Goal: Check status: Check status

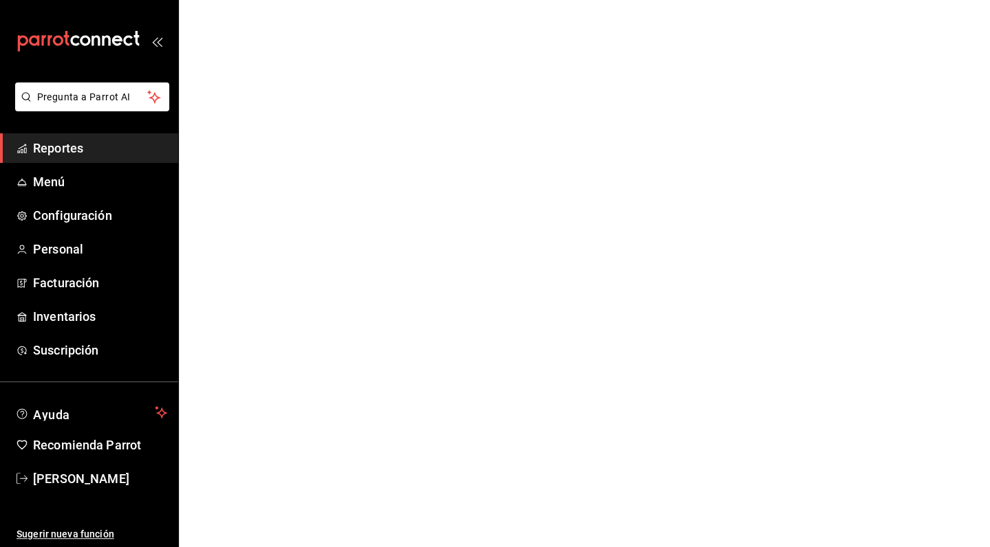
click at [378, 0] on html "Pregunta a Parrot AI Reportes Menú Configuración Personal Facturación Inventari…" at bounding box center [495, 0] width 990 height 0
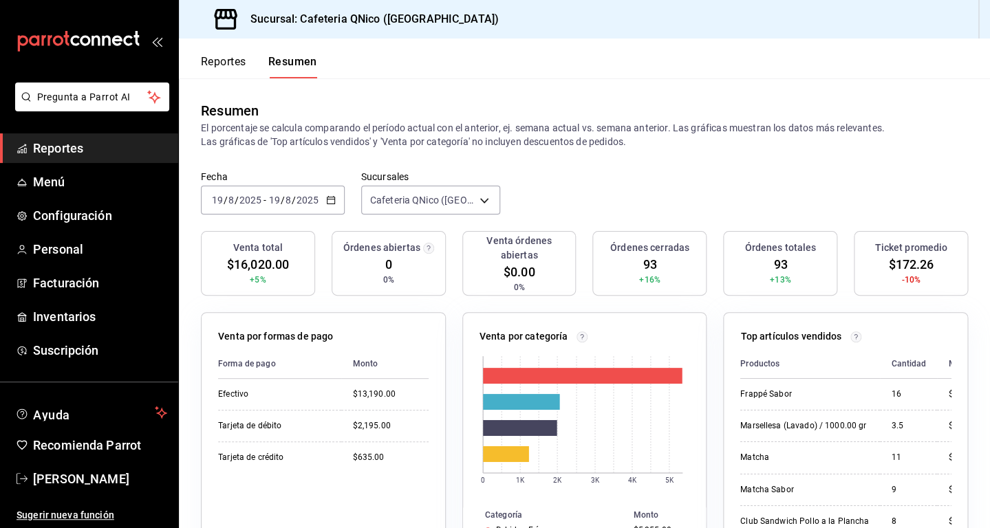
click at [61, 151] on span "Reportes" at bounding box center [100, 148] width 134 height 19
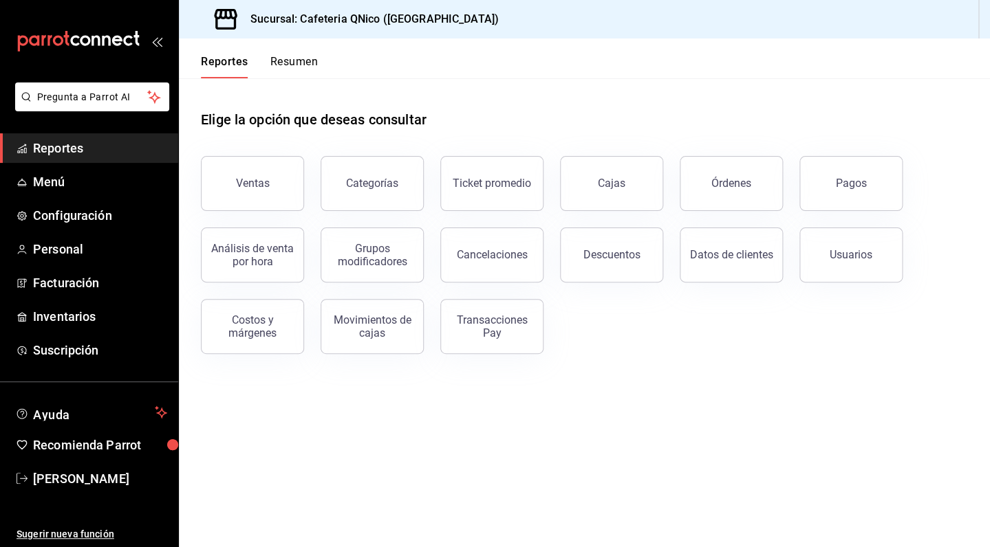
click at [52, 148] on span "Reportes" at bounding box center [100, 148] width 134 height 19
click at [82, 147] on span "Reportes" at bounding box center [100, 148] width 134 height 19
click at [285, 58] on button "Resumen" at bounding box center [293, 66] width 47 height 23
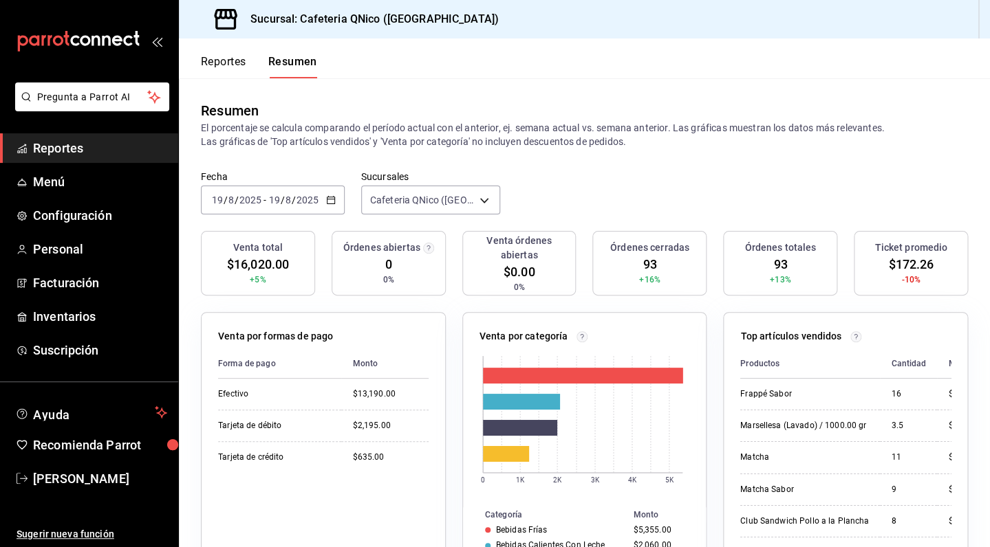
click at [332, 202] on icon "button" at bounding box center [331, 200] width 10 height 10
click at [262, 335] on span "Mes actual" at bounding box center [266, 334] width 107 height 14
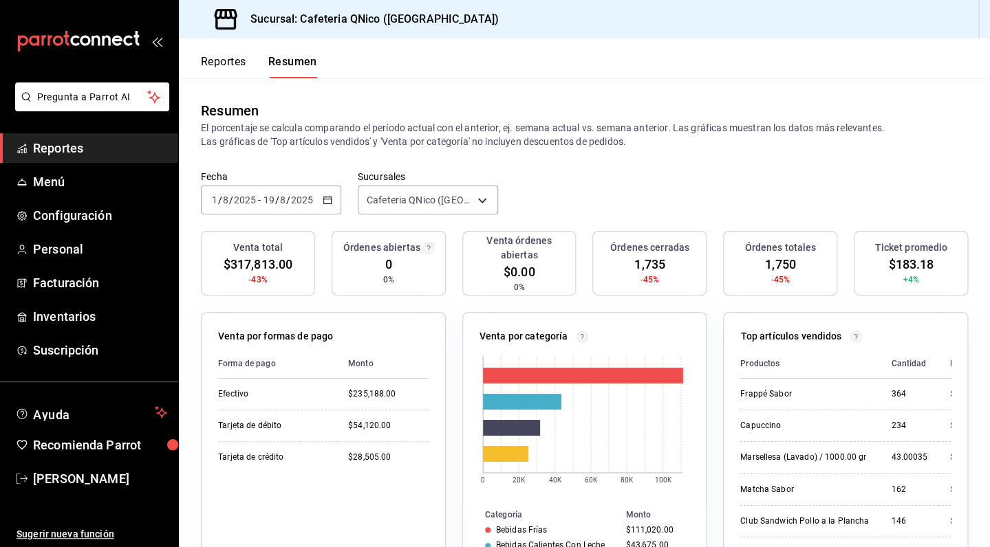
click at [325, 196] on icon "button" at bounding box center [328, 200] width 10 height 10
click at [262, 327] on li "Mes actual" at bounding box center [266, 334] width 129 height 31
click at [323, 197] on icon "button" at bounding box center [328, 200] width 10 height 10
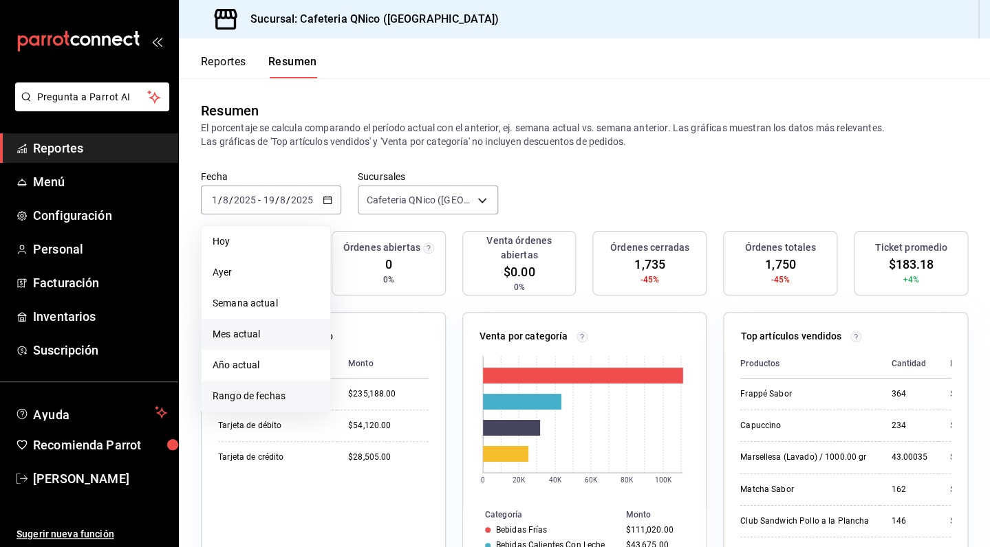
click at [273, 395] on span "Rango de fechas" at bounding box center [266, 396] width 107 height 14
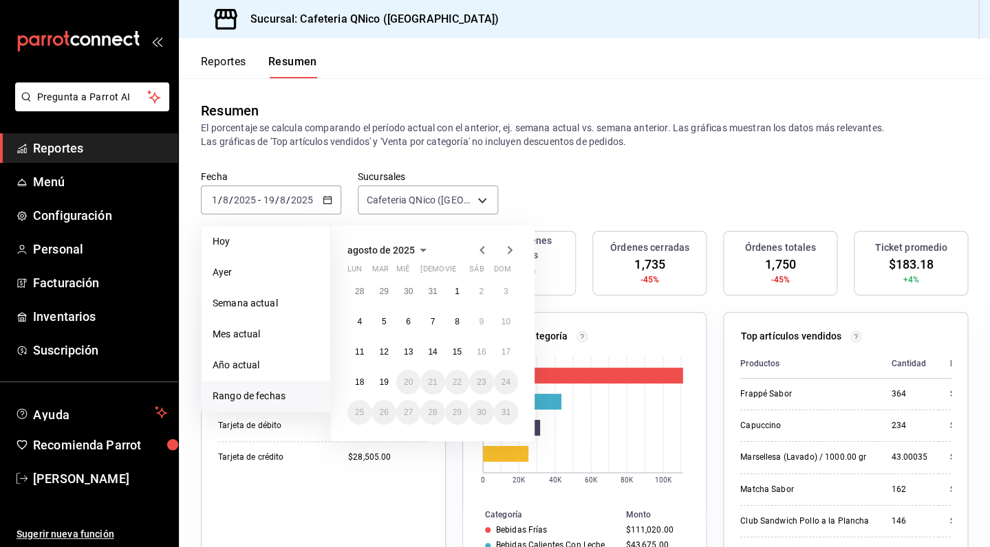
click at [483, 250] on icon "button" at bounding box center [482, 250] width 17 height 17
click at [386, 294] on button "1" at bounding box center [383, 291] width 24 height 25
click at [480, 349] on abbr "19" at bounding box center [481, 352] width 9 height 10
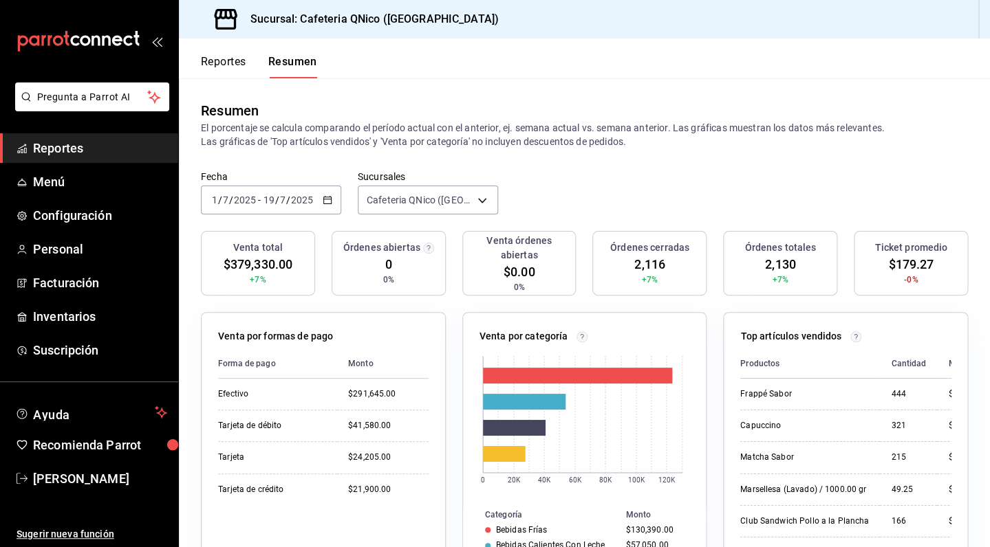
click at [327, 203] on icon "button" at bounding box center [328, 200] width 10 height 10
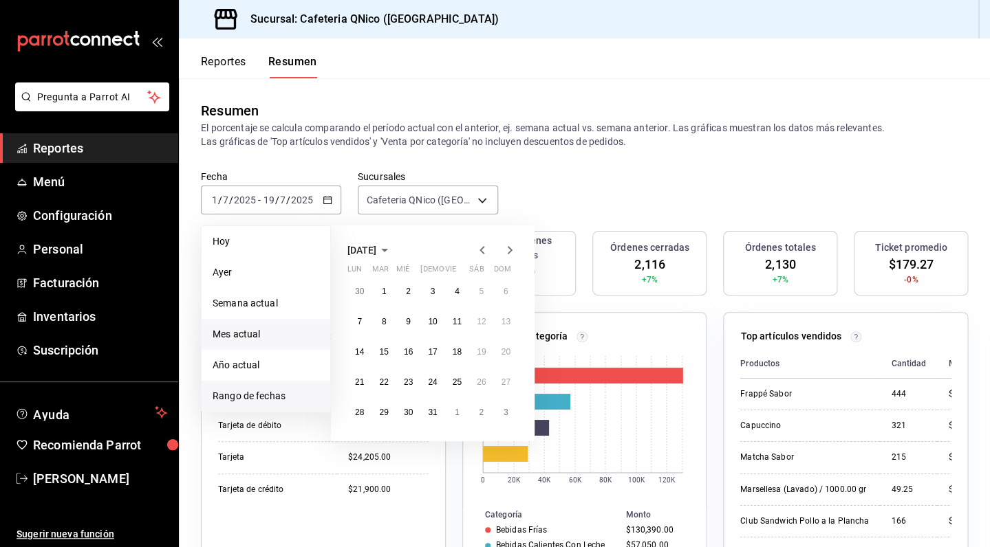
click at [245, 332] on span "Mes actual" at bounding box center [266, 334] width 107 height 14
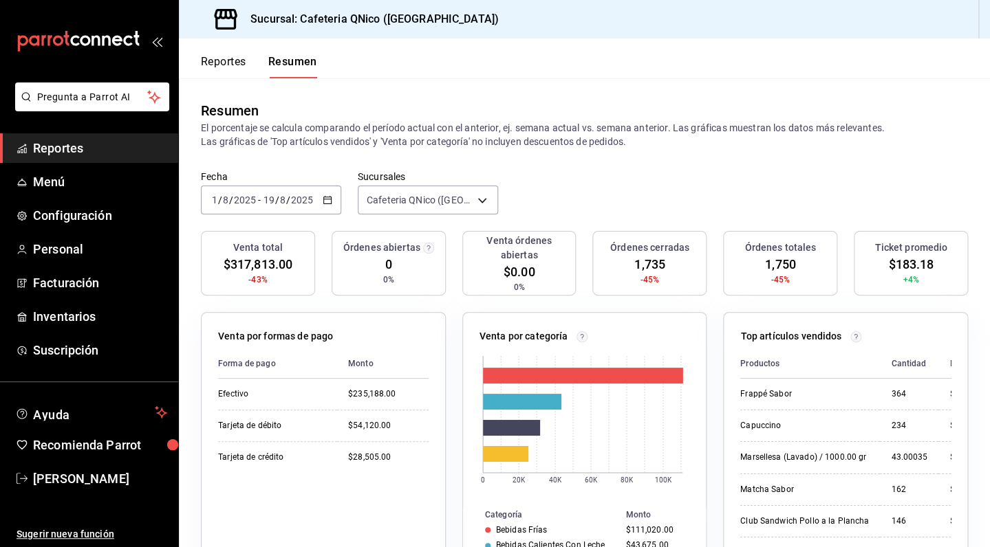
click at [210, 64] on button "Reportes" at bounding box center [223, 66] width 45 height 23
